Goal: Task Accomplishment & Management: Manage account settings

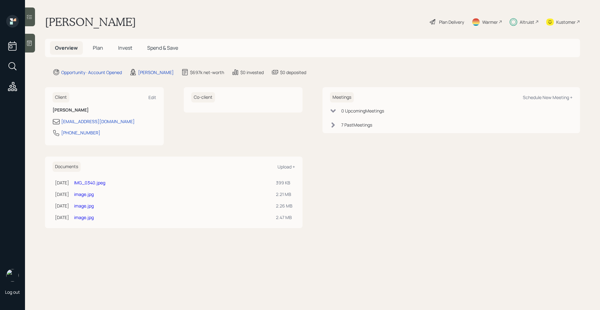
click at [101, 48] on span "Plan" at bounding box center [98, 47] width 10 height 7
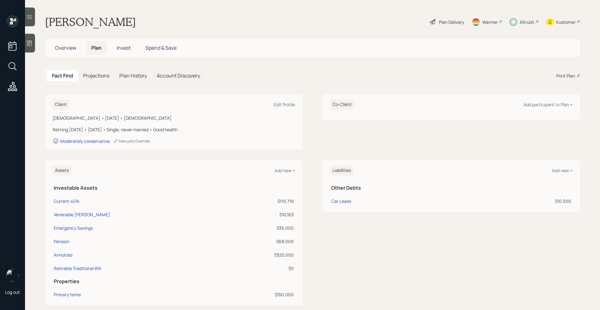
click at [128, 49] on span "Invest" at bounding box center [124, 47] width 14 height 7
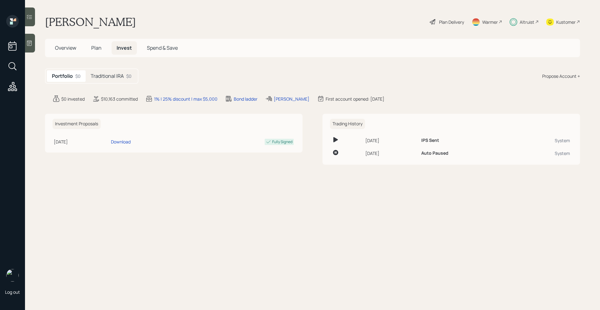
click at [124, 72] on div "Traditional IRA $0" at bounding box center [111, 76] width 51 height 12
